Goal: Task Accomplishment & Management: Manage account settings

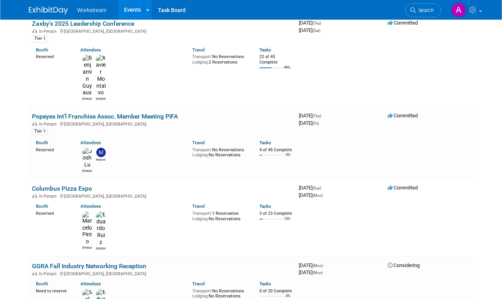
scroll to position [283, 0]
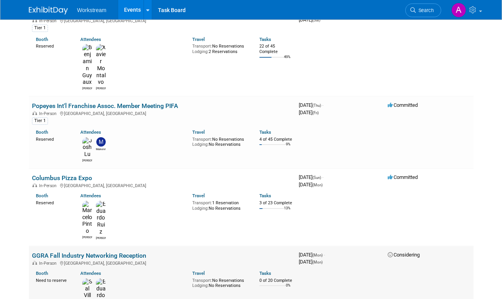
click at [140, 252] on link "GGRA Fall Industry Networking Reception" at bounding box center [89, 255] width 114 height 7
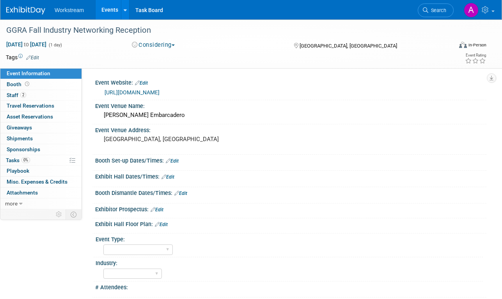
select select "[PERSON_NAME]"
click at [175, 159] on link "Edit" at bounding box center [172, 160] width 13 height 5
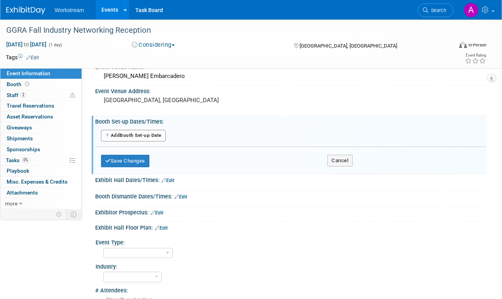
scroll to position [45, 0]
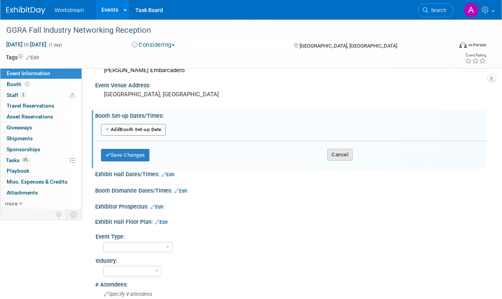
click at [342, 159] on button "Cancel" at bounding box center [339, 155] width 25 height 12
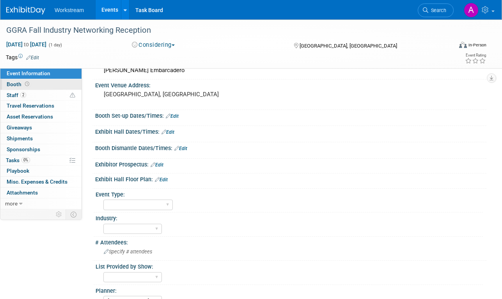
click at [35, 87] on link "Booth" at bounding box center [40, 84] width 81 height 11
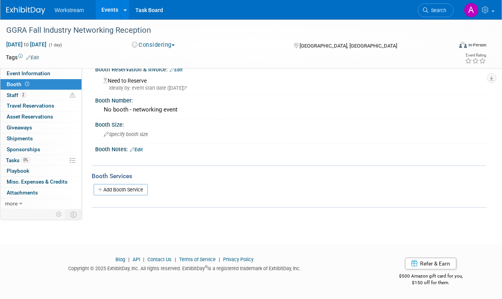
scroll to position [0, 0]
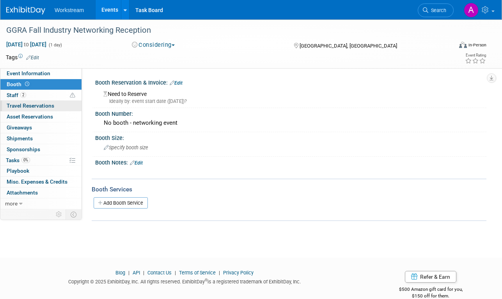
click at [36, 106] on span "Travel Reservations 0" at bounding box center [31, 106] width 48 height 6
